Goal: Task Accomplishment & Management: Use online tool/utility

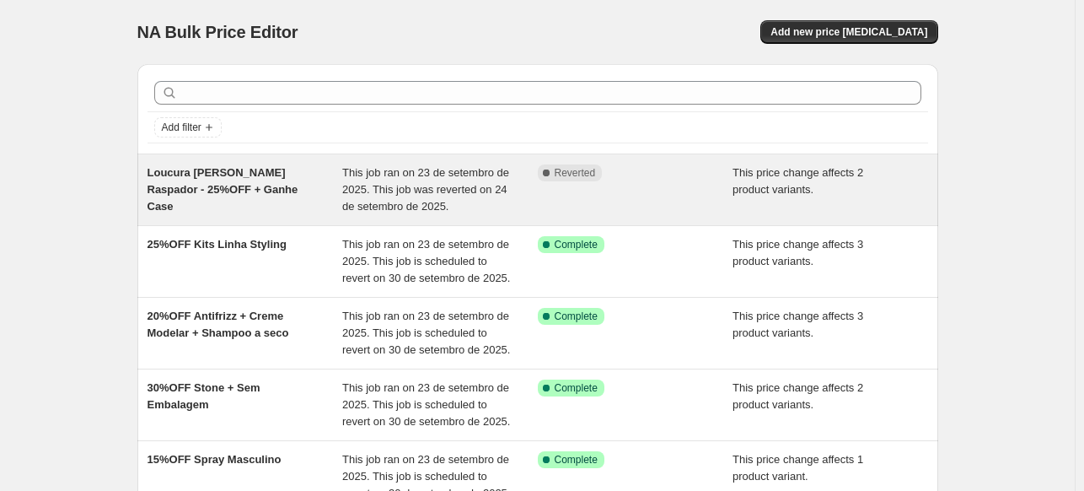
click at [256, 175] on span "Loucura [PERSON_NAME] Raspador - 25%OFF + Ganhe Case" at bounding box center [223, 189] width 151 height 46
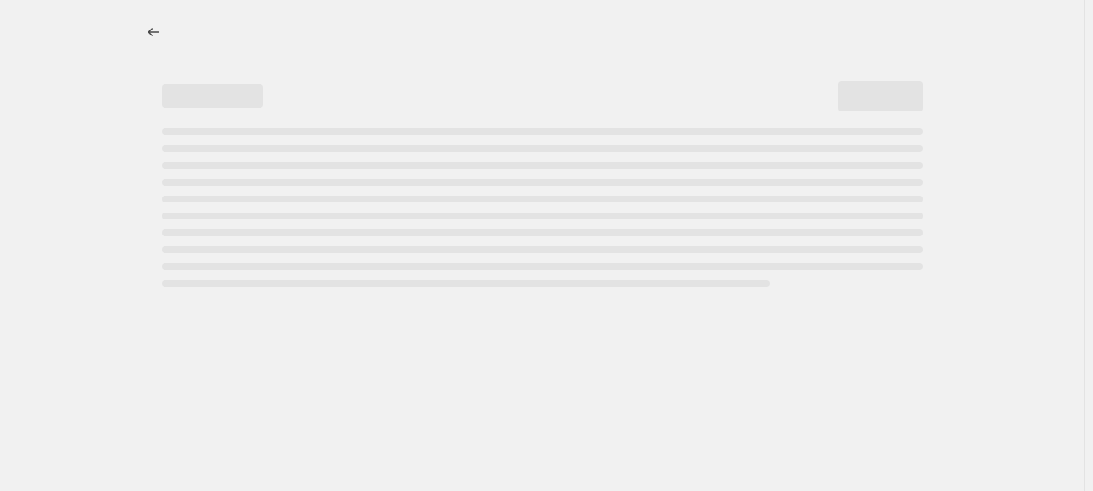
select select "pcap"
select select "no_change"
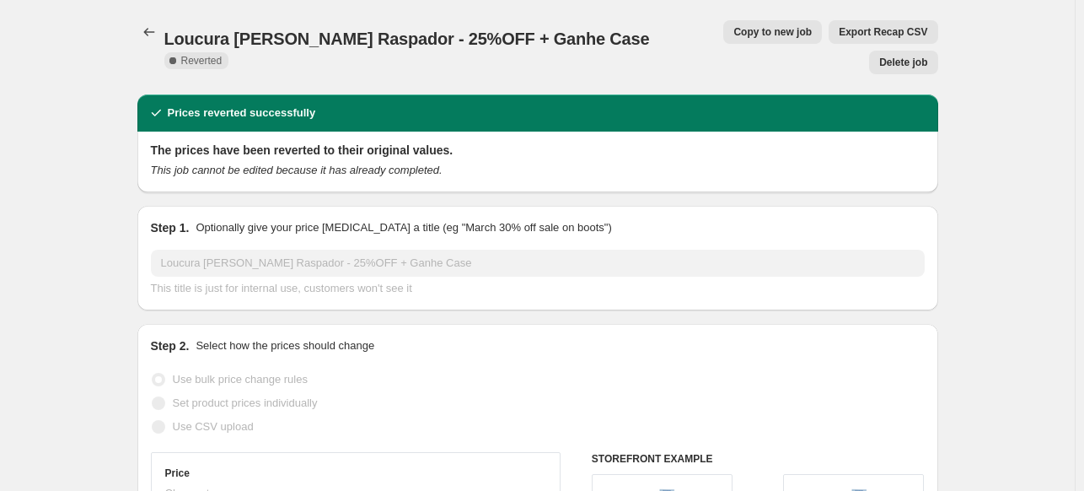
click at [153, 30] on icon "Price change jobs" at bounding box center [149, 32] width 17 height 17
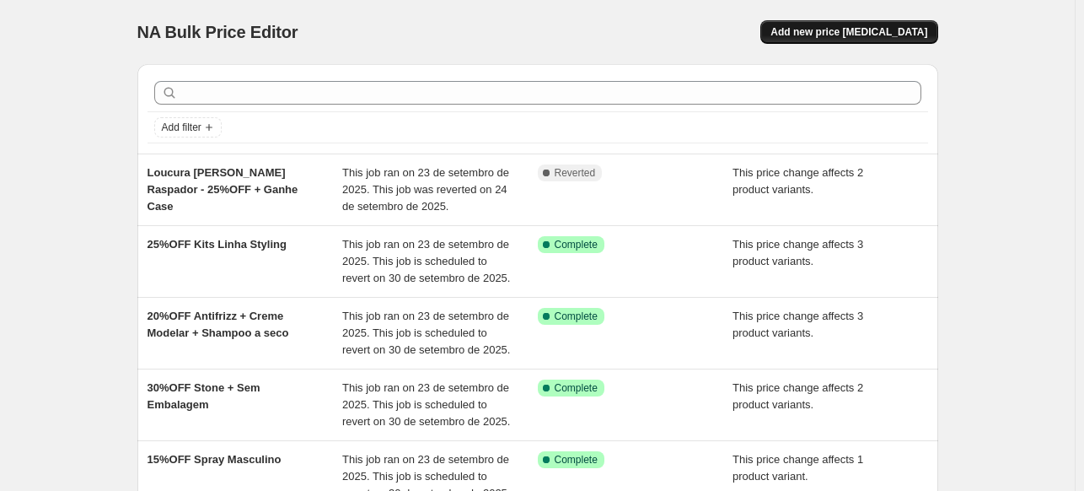
click at [912, 24] on button "Add new price [MEDICAL_DATA]" at bounding box center [849, 32] width 177 height 24
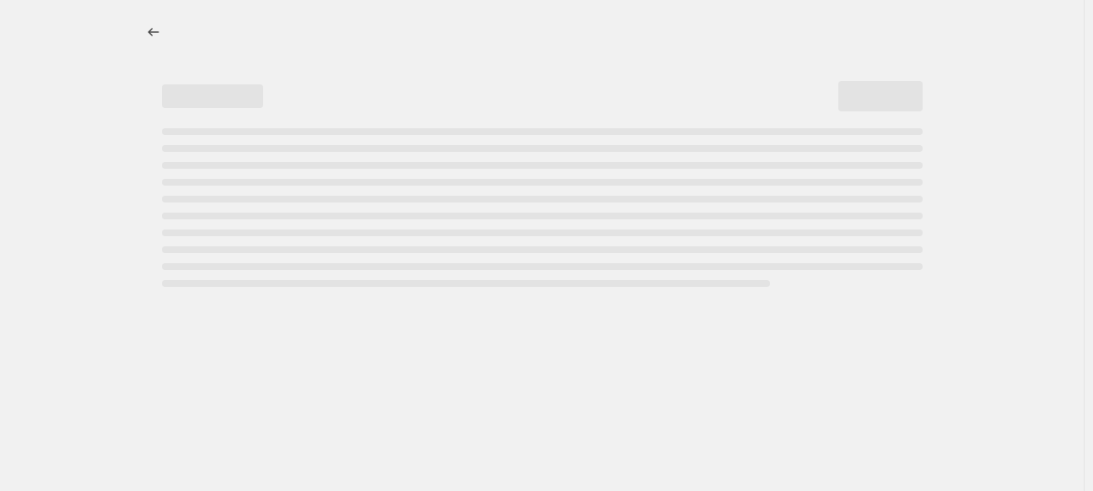
select select "percentage"
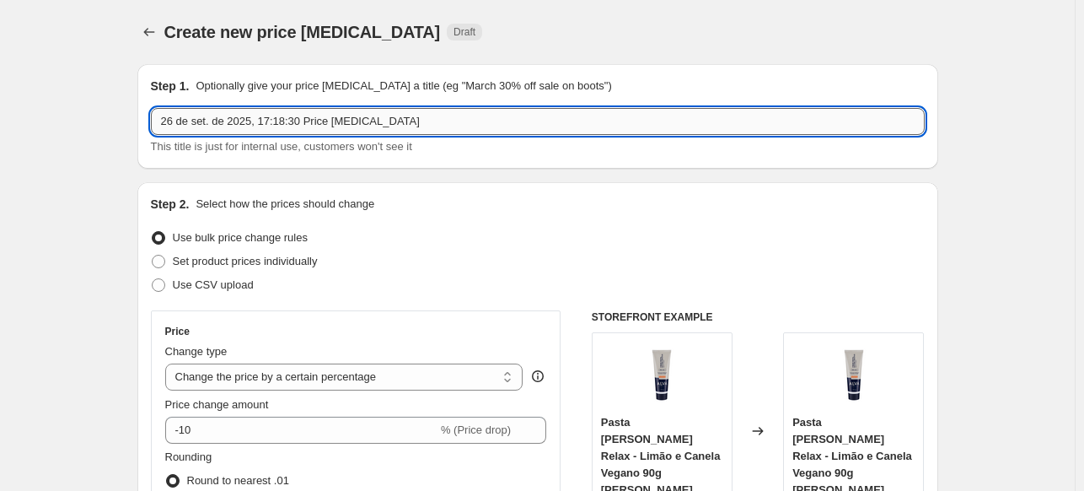
click at [324, 122] on input "26 de set. de 2025, 17:18:30 Price [MEDICAL_DATA]" at bounding box center [538, 121] width 774 height 27
click at [324, 121] on input "26 de set. de 2025, 17:18:30 Price change job" at bounding box center [538, 121] width 774 height 27
paste input "Loucura Alva Raspador - 25%OFF + Ganhe Case"
type input "Loucura Alva Raspador - 25%OFF + Ganhe Case"
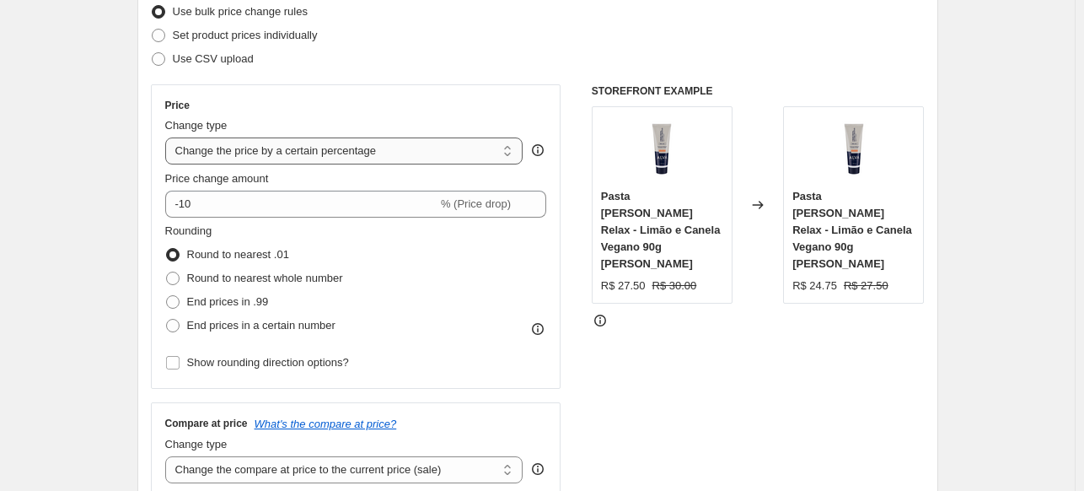
scroll to position [253, 0]
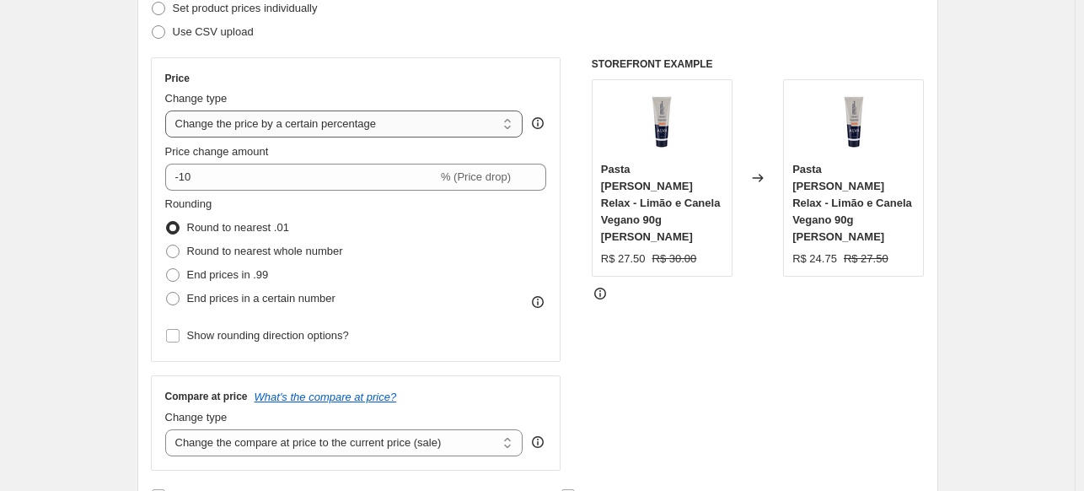
click at [322, 119] on select "Change the price to a certain amount Change the price by a certain amount Chang…" at bounding box center [344, 123] width 358 height 27
click at [322, 117] on select "Change the price to a certain amount Change the price by a certain amount Chang…" at bounding box center [344, 123] width 358 height 27
click at [356, 126] on select "Change the price to a certain amount Change the price by a certain amount Chang…" at bounding box center [344, 123] width 358 height 27
select select "pcap"
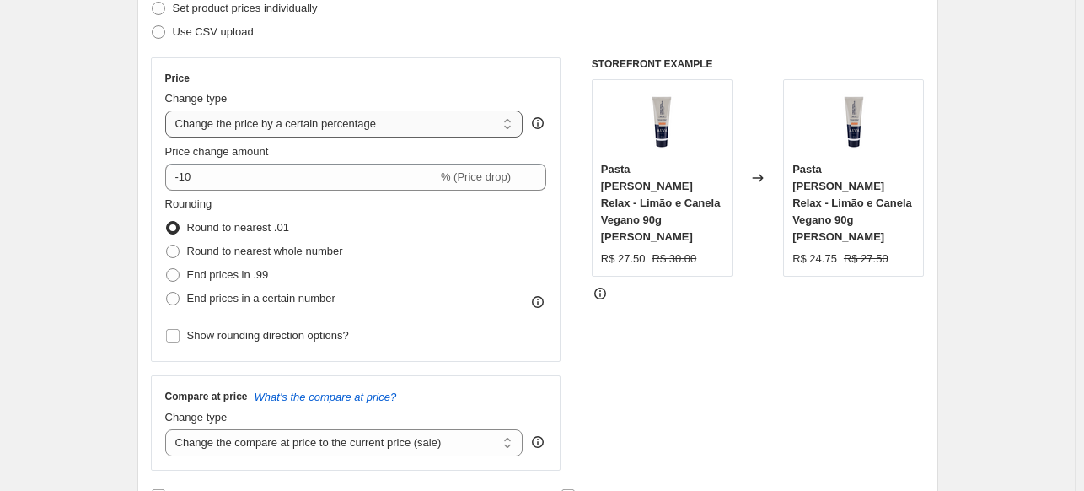
click at [169, 110] on select "Change the price to a certain amount Change the price by a certain amount Chang…" at bounding box center [344, 123] width 358 height 27
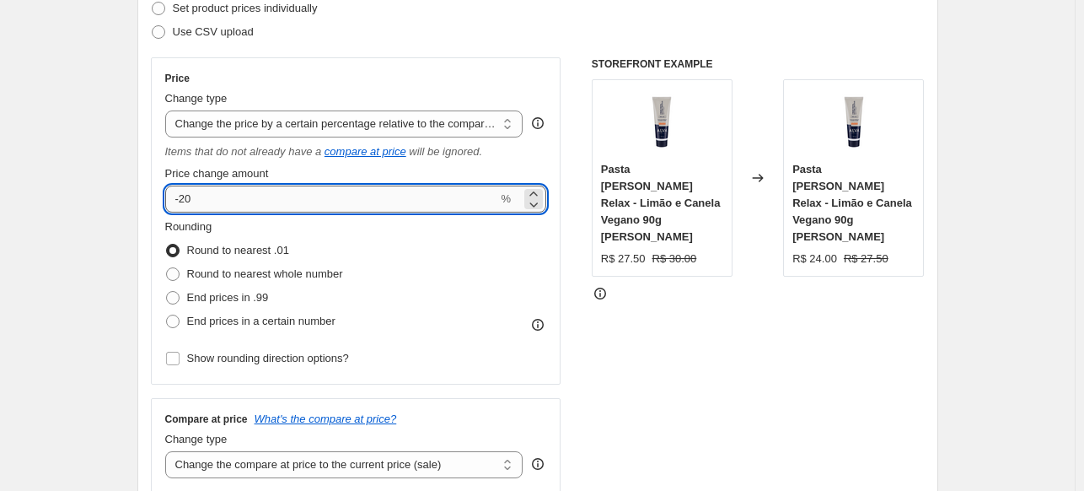
click at [255, 202] on input "-20" at bounding box center [331, 199] width 333 height 27
type input "-25"
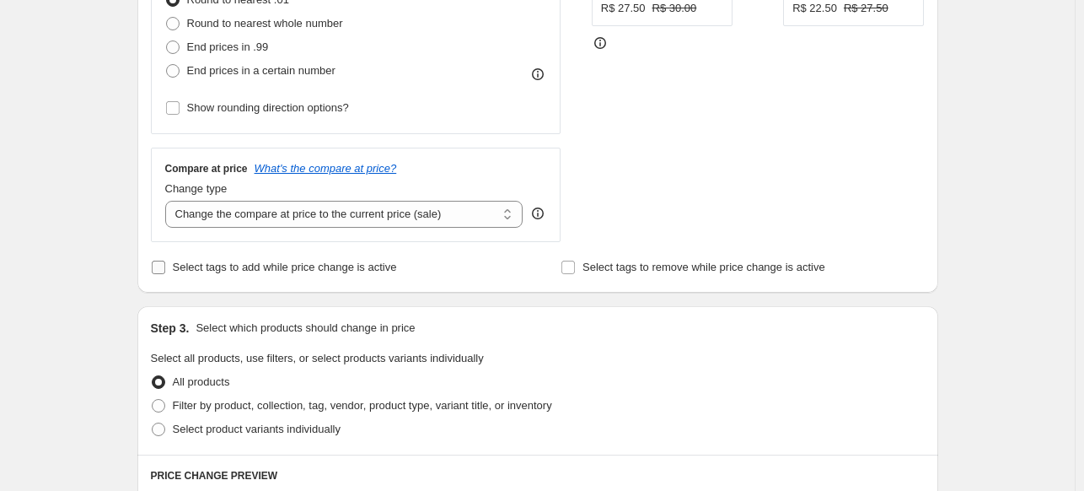
scroll to position [506, 0]
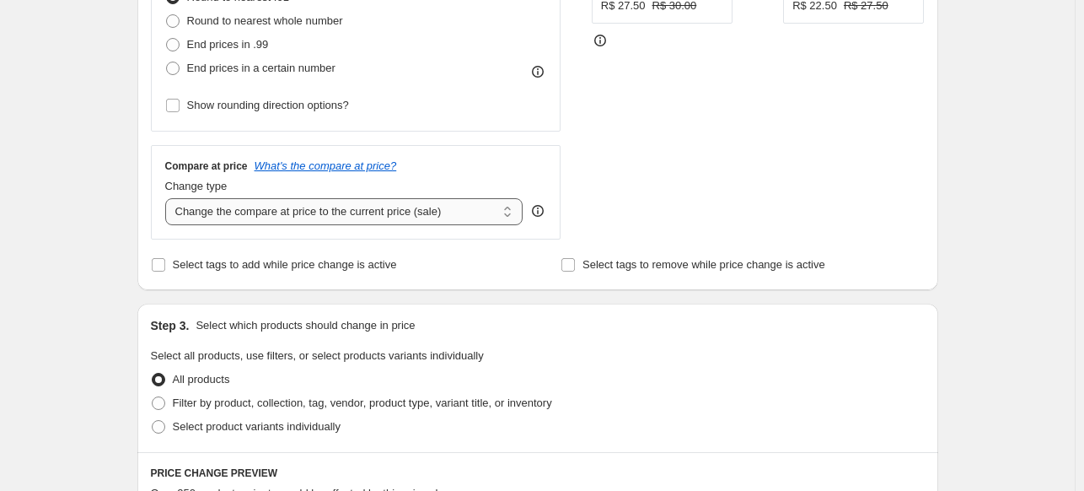
click at [318, 210] on select "Change the compare at price to the current price (sale) Change the compare at p…" at bounding box center [344, 211] width 358 height 27
select select "no_change"
click at [169, 199] on select "Change the compare at price to the current price (sale) Change the compare at p…" at bounding box center [344, 211] width 358 height 27
click at [131, 210] on div "Step 1. Optionally give your price change job a title (eg "March 30% off sale o…" at bounding box center [531, 335] width 815 height 1581
click at [120, 203] on div "Create new price change job. This page is ready Create new price change job Dra…" at bounding box center [537, 361] width 1075 height 1735
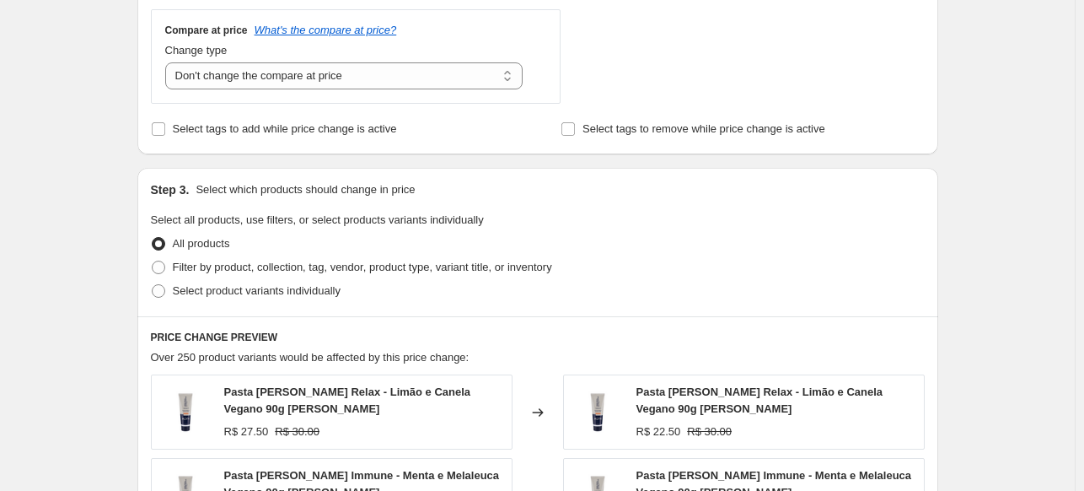
scroll to position [675, 0]
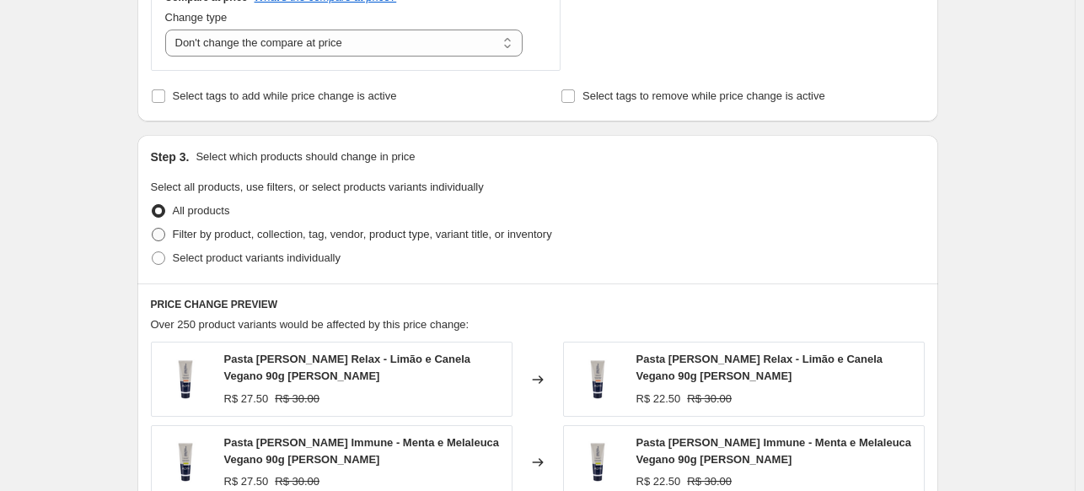
click at [309, 233] on span "Filter by product, collection, tag, vendor, product type, variant title, or inv…" at bounding box center [362, 234] width 379 height 13
click at [153, 229] on input "Filter by product, collection, tag, vendor, product type, variant title, or inv…" at bounding box center [152, 228] width 1 height 1
radio input "true"
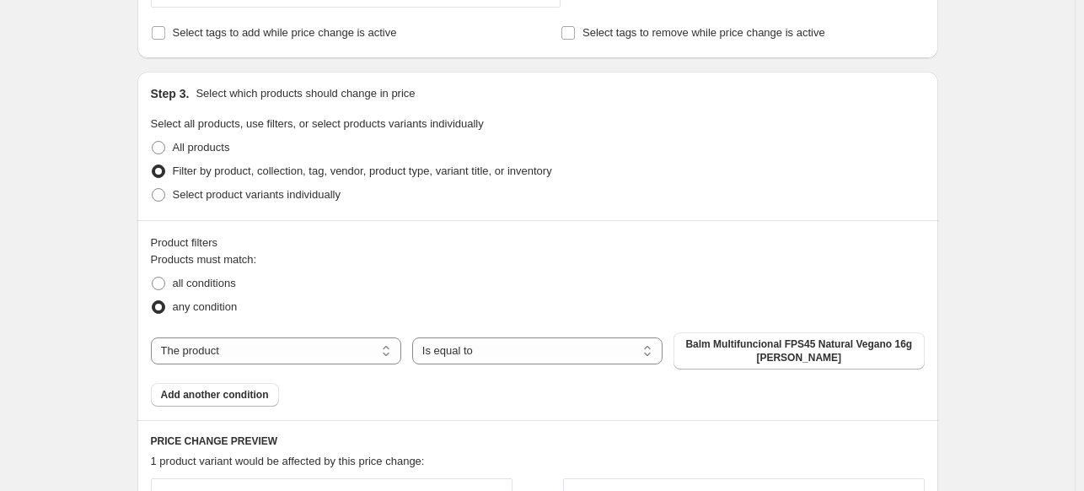
scroll to position [928, 0]
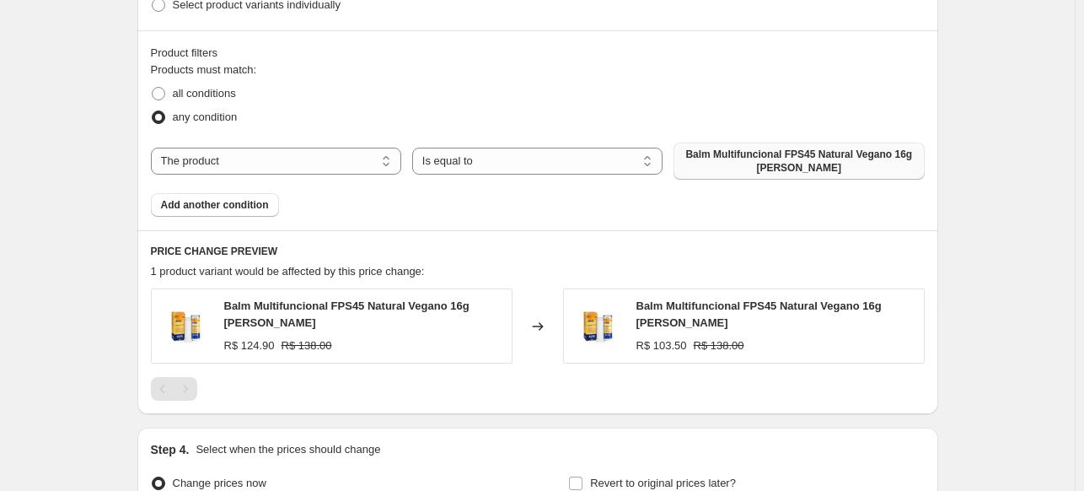
click at [777, 167] on span "Balm Multifuncional FPS45 Natural Vegano 16g Alva" at bounding box center [799, 161] width 230 height 27
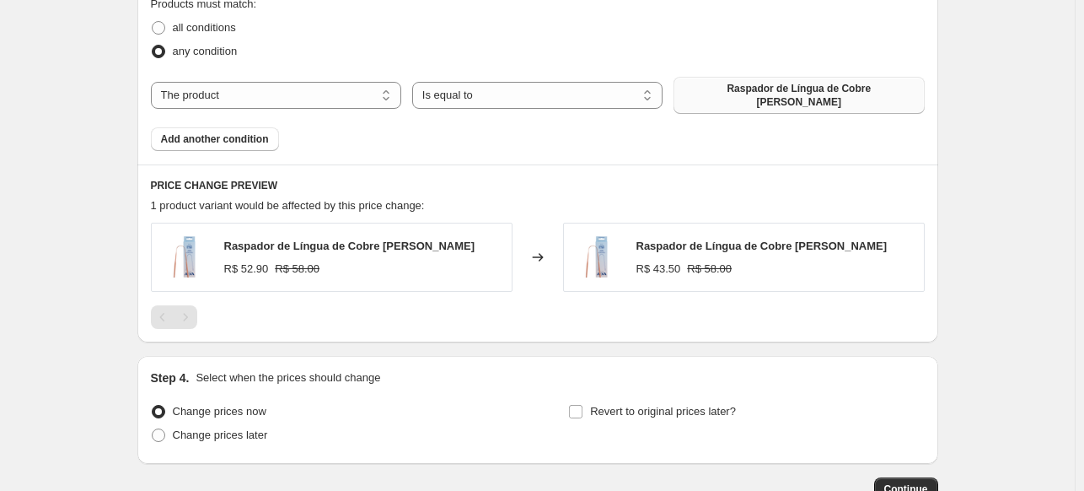
scroll to position [1012, 0]
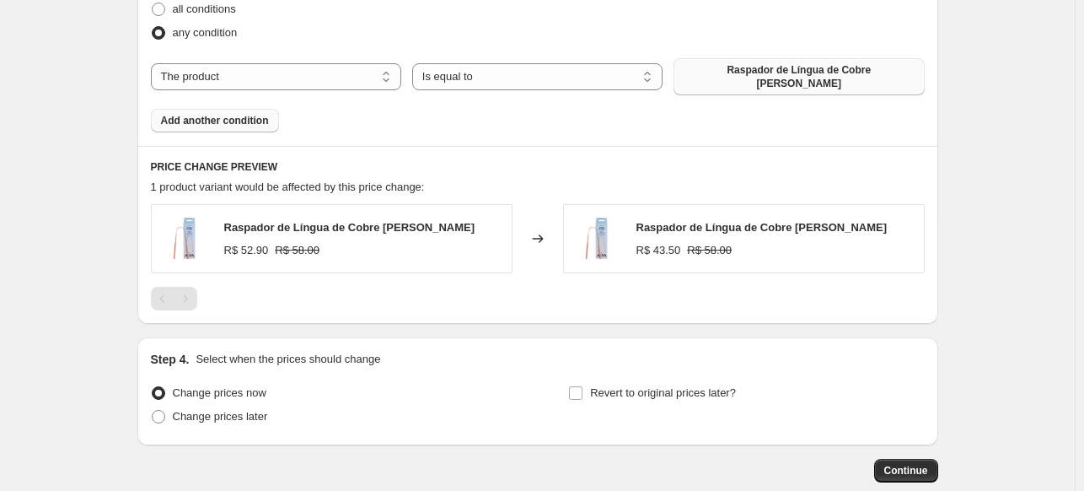
click at [245, 114] on span "Add another condition" at bounding box center [215, 120] width 108 height 13
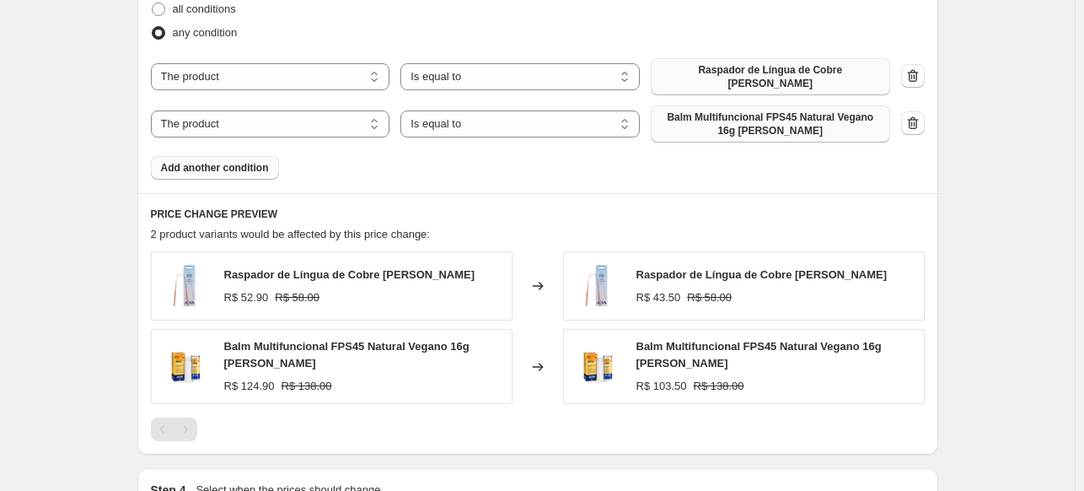
click at [705, 126] on span "Balm Multifuncional FPS45 Natural Vegano 16g Alva" at bounding box center [770, 123] width 219 height 27
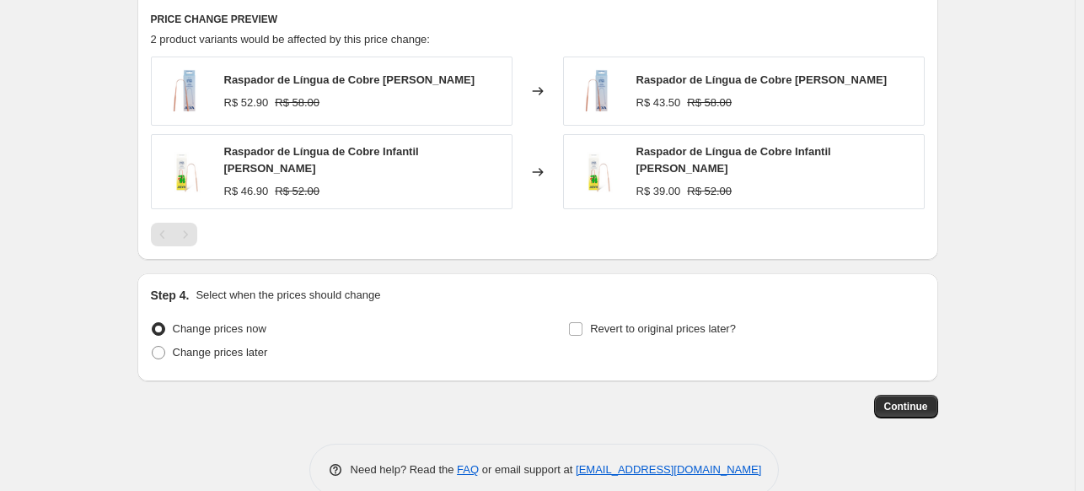
scroll to position [1210, 0]
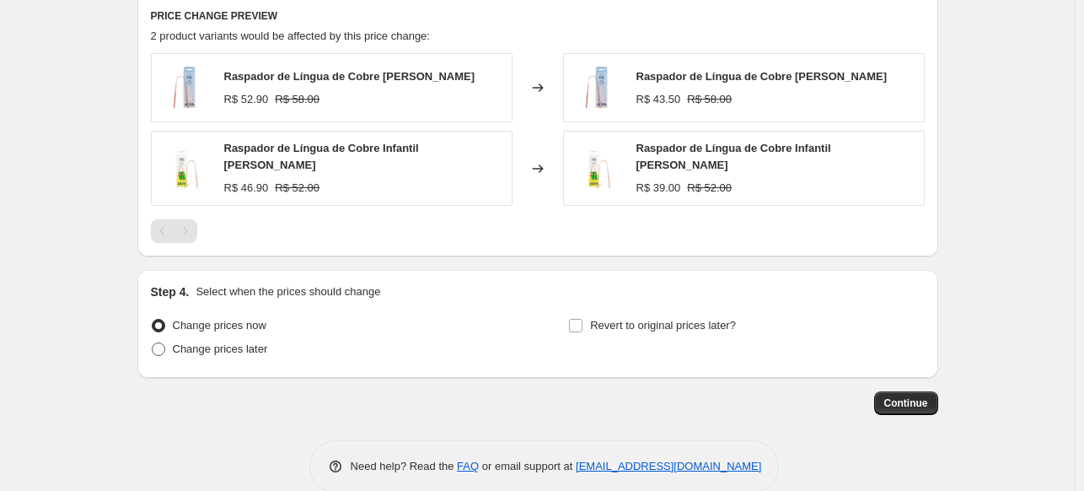
click at [212, 342] on span "Change prices later" at bounding box center [220, 348] width 95 height 13
click at [153, 342] on input "Change prices later" at bounding box center [152, 342] width 1 height 1
radio input "true"
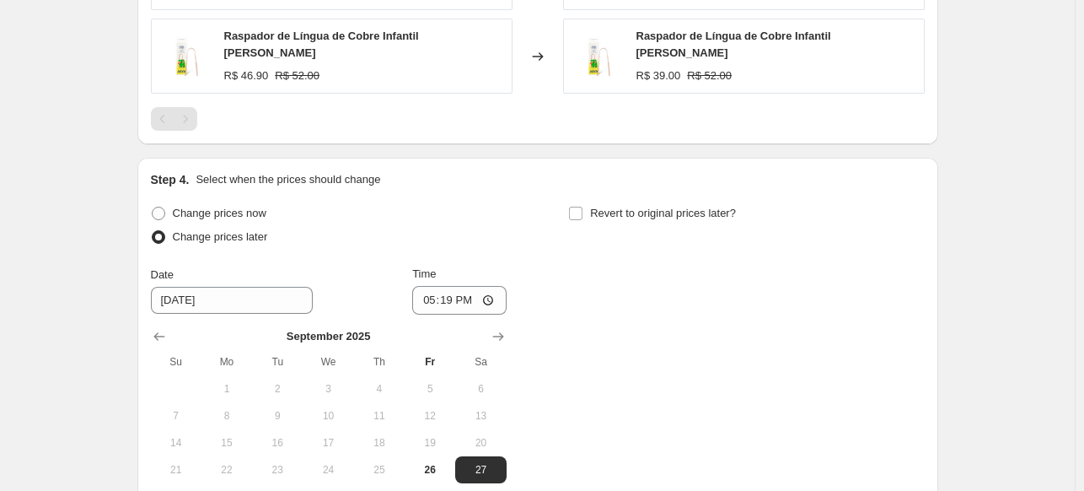
scroll to position [1498, 0]
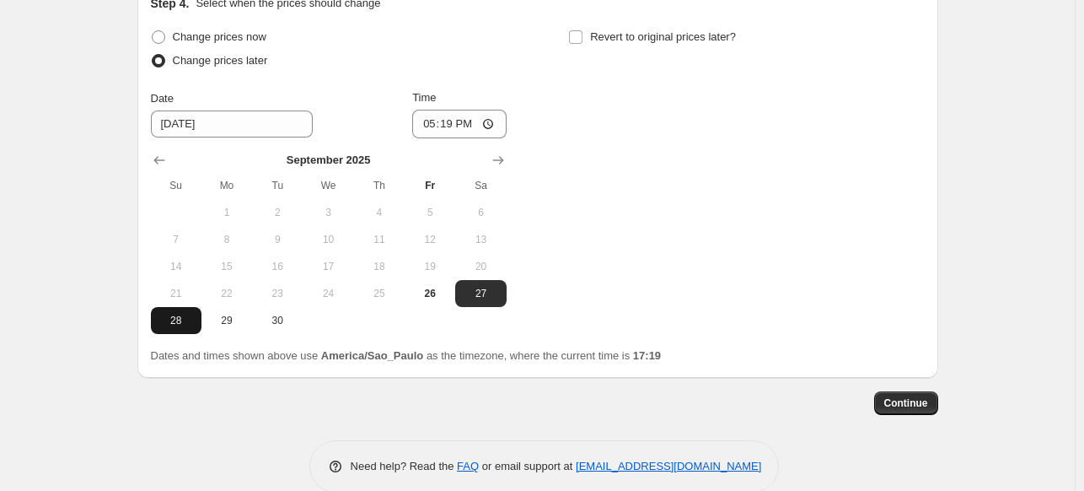
click at [169, 314] on span "28" at bounding box center [176, 320] width 37 height 13
type input "9/28/2025"
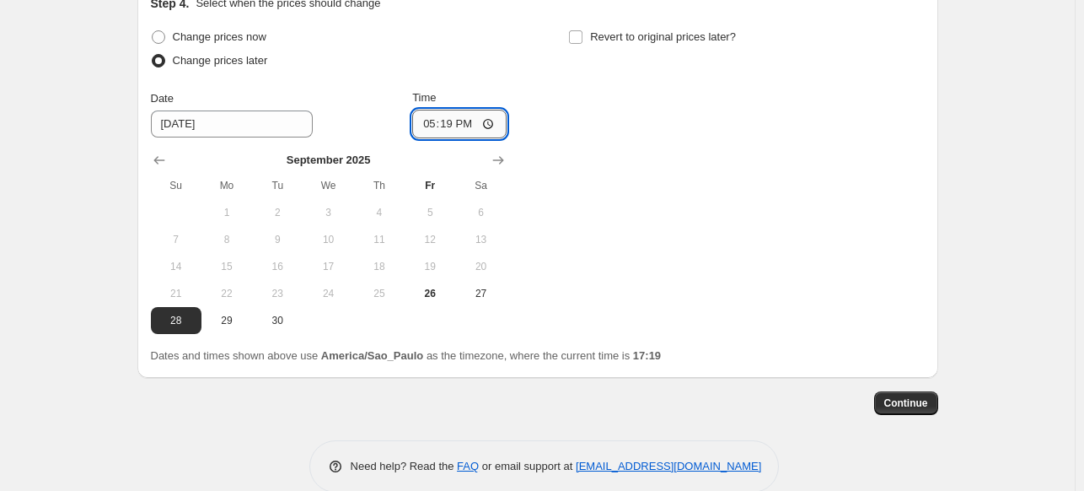
click at [445, 110] on input "17:19" at bounding box center [459, 124] width 94 height 29
type input "23:59"
click at [795, 70] on div "Change prices now Change prices later Date 9/28/2025 Time 23:59 September 2025 …" at bounding box center [538, 179] width 774 height 309
click at [622, 30] on span "Revert to original prices later?" at bounding box center [663, 36] width 146 height 13
click at [583, 30] on input "Revert to original prices later?" at bounding box center [575, 36] width 13 height 13
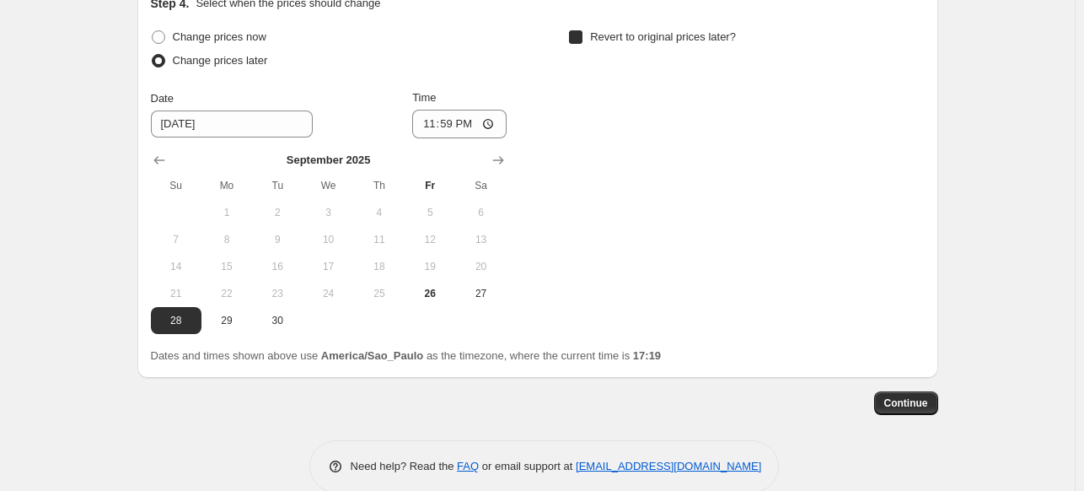
checkbox input "true"
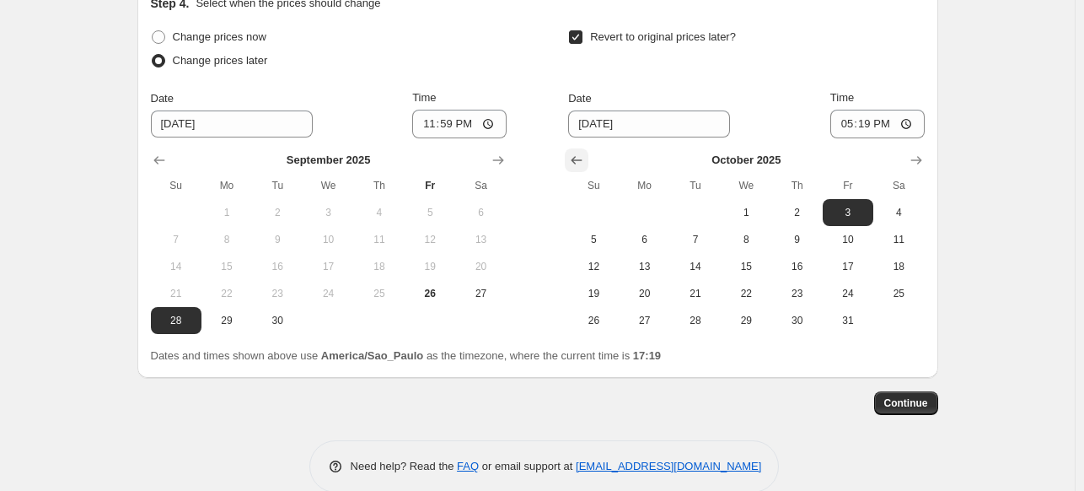
click at [576, 152] on icon "Show previous month, September 2025" at bounding box center [576, 160] width 17 height 17
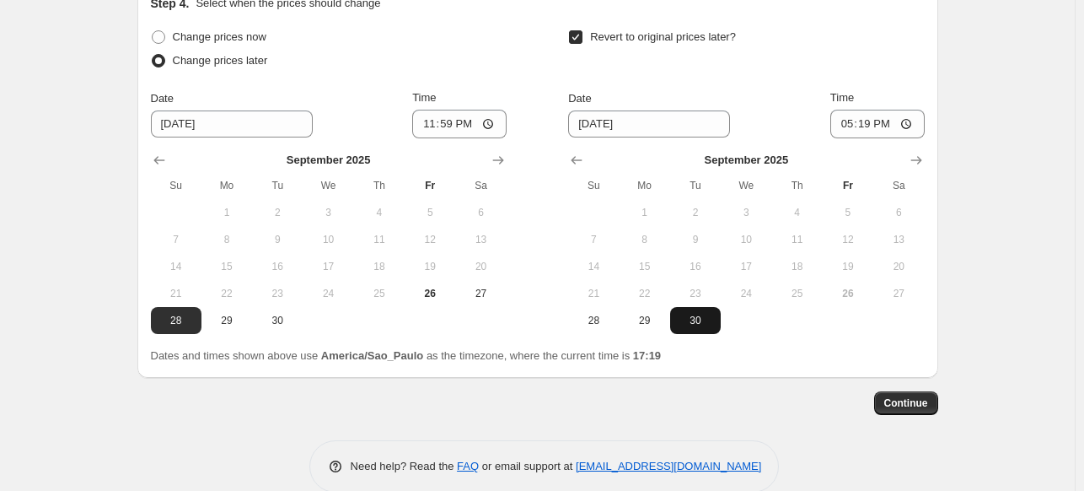
click at [696, 314] on span "30" at bounding box center [695, 320] width 37 height 13
type input "9/30/2025"
click at [870, 110] on input "17:19" at bounding box center [878, 124] width 94 height 29
type input "23:59"
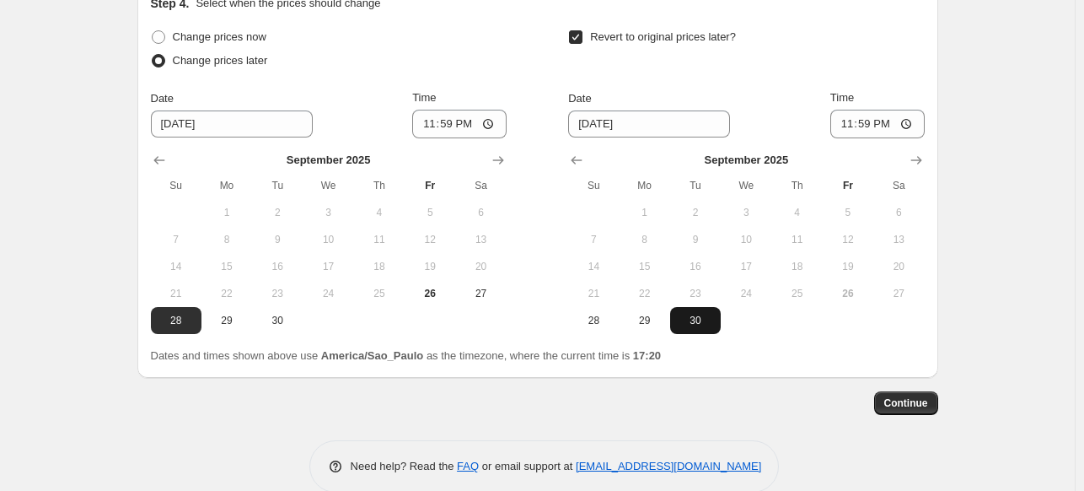
click at [708, 314] on span "30" at bounding box center [695, 320] width 37 height 13
click at [698, 314] on span "30" at bounding box center [695, 320] width 37 height 13
click at [903, 396] on span "Continue" at bounding box center [907, 402] width 44 height 13
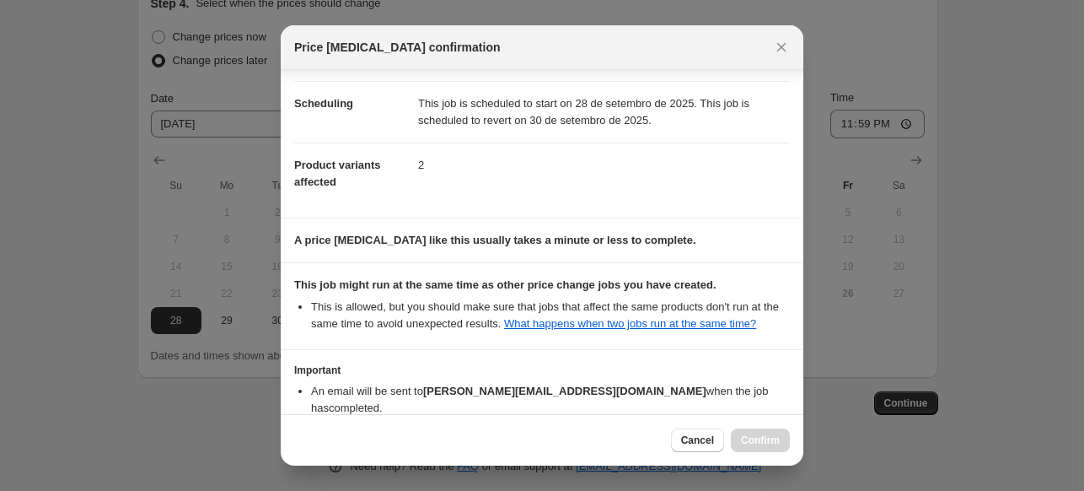
scroll to position [230, 0]
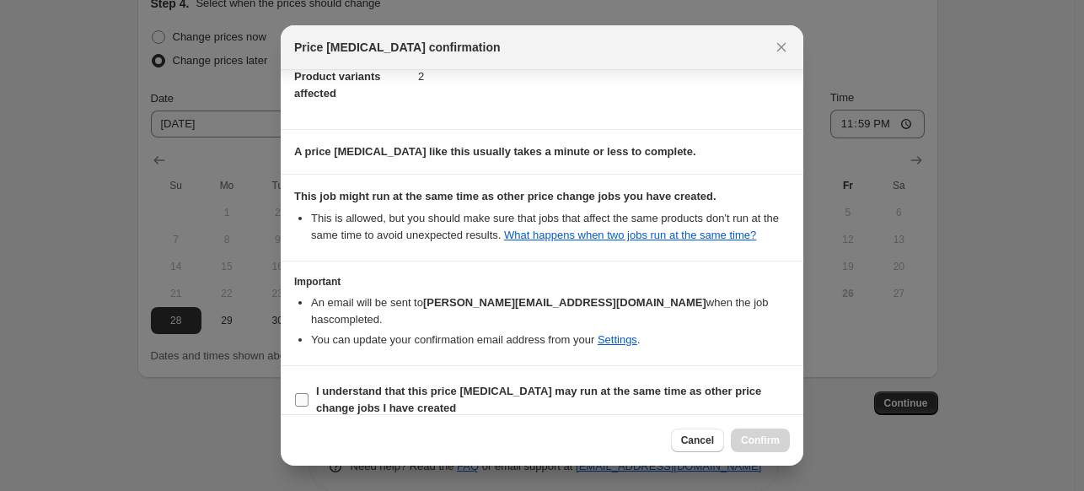
click at [441, 385] on b "I understand that this price change job may run at the same time as other price…" at bounding box center [538, 400] width 445 height 30
click at [309, 393] on input "I understand that this price change job may run at the same time as other price…" at bounding box center [301, 399] width 13 height 13
checkbox input "true"
click at [756, 441] on span "Confirm" at bounding box center [760, 439] width 39 height 13
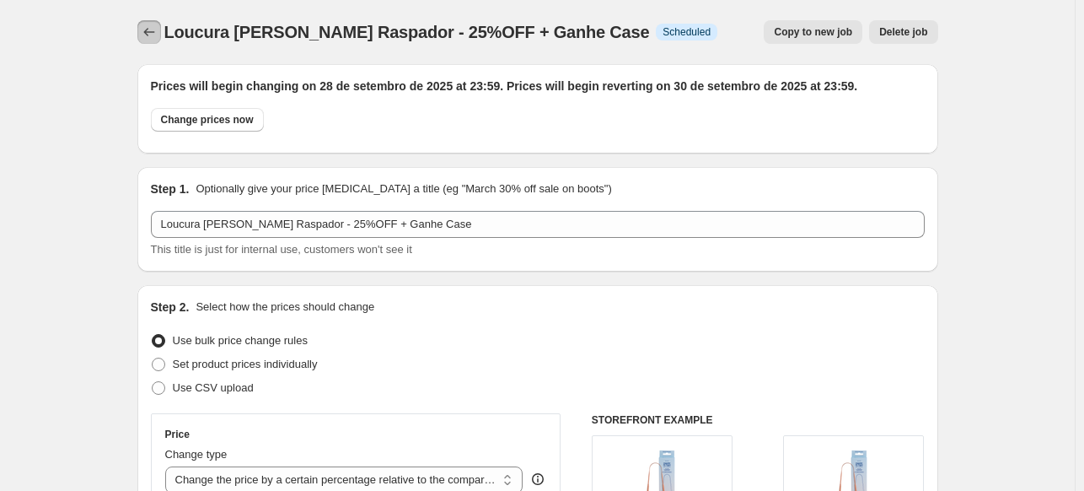
click at [145, 29] on icon "Price change jobs" at bounding box center [149, 32] width 17 height 17
